Goal: Navigation & Orientation: Find specific page/section

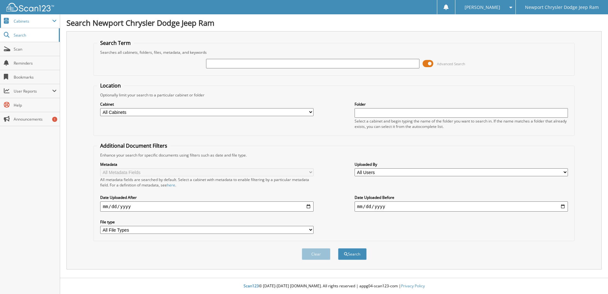
click at [42, 25] on span "Cabinets" at bounding box center [30, 21] width 60 height 14
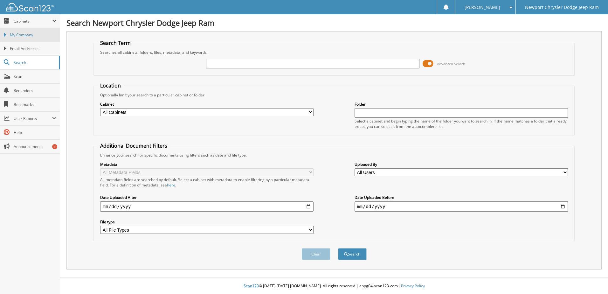
click at [36, 37] on span "My Company" at bounding box center [33, 35] width 47 height 6
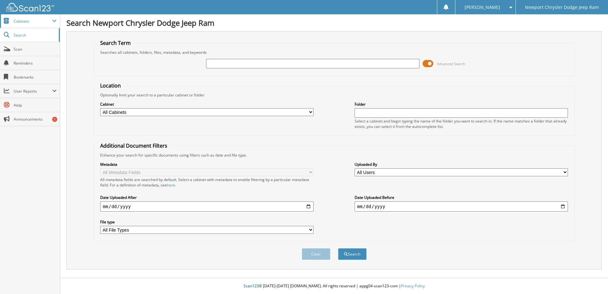
click at [46, 22] on span "Cabinets" at bounding box center [33, 20] width 39 height 5
click at [57, 19] on span "Cabinets" at bounding box center [30, 21] width 60 height 14
click at [29, 50] on span "Scan" at bounding box center [35, 48] width 43 height 5
click at [33, 61] on span "Reminders" at bounding box center [35, 62] width 43 height 5
